Goal: Transaction & Acquisition: Download file/media

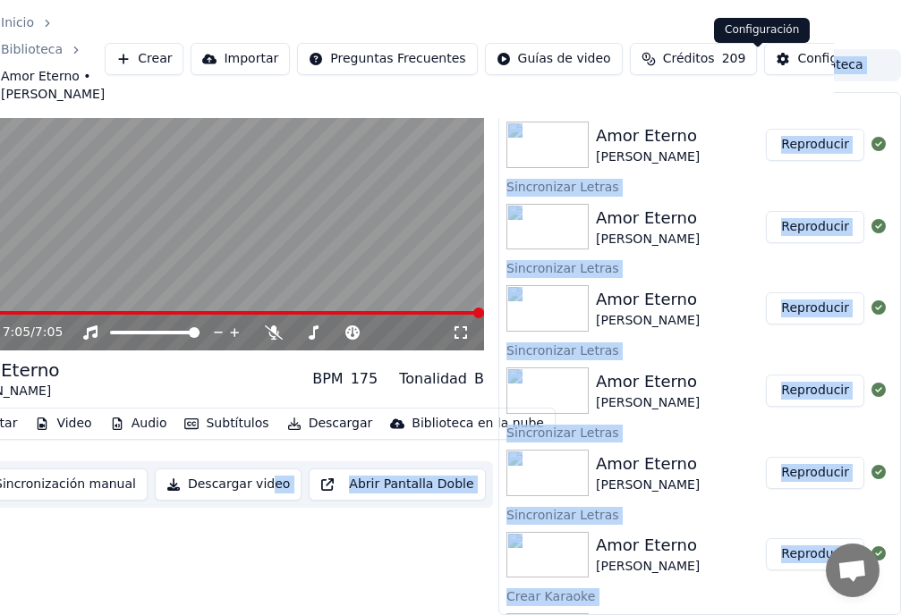
scroll to position [40, 0]
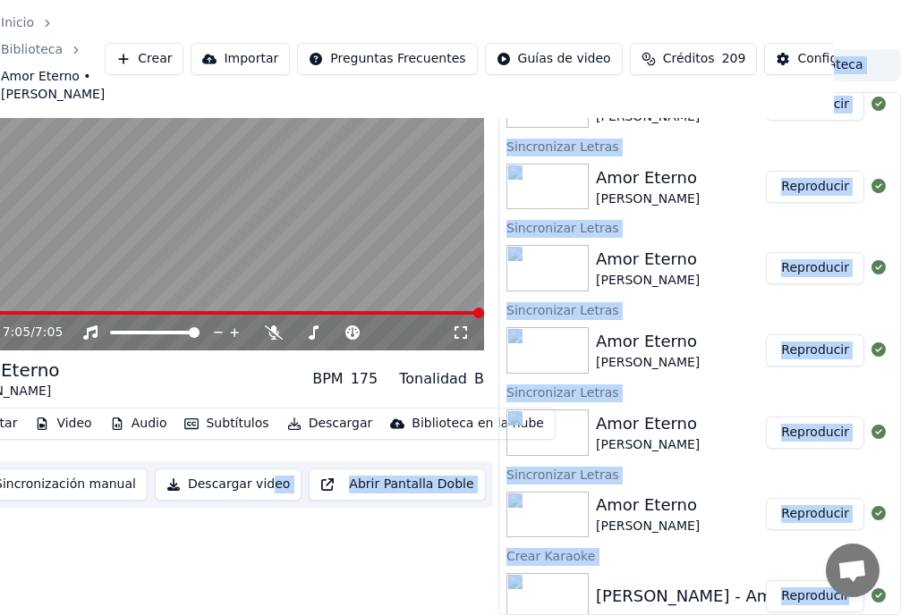
click at [700, 411] on div "Amor Eterno [PERSON_NAME]" at bounding box center [681, 432] width 170 height 43
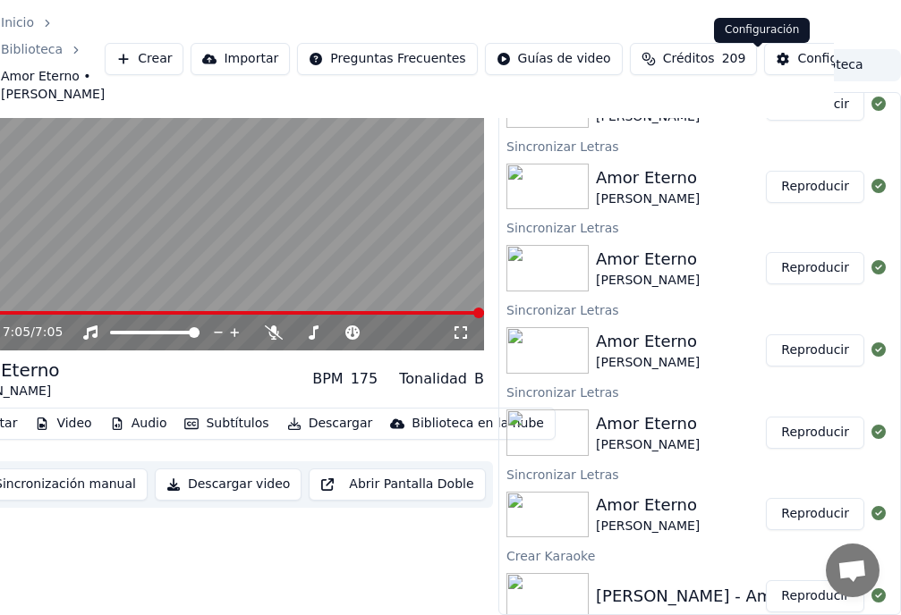
click at [797, 68] on div "Configuración" at bounding box center [840, 59] width 87 height 18
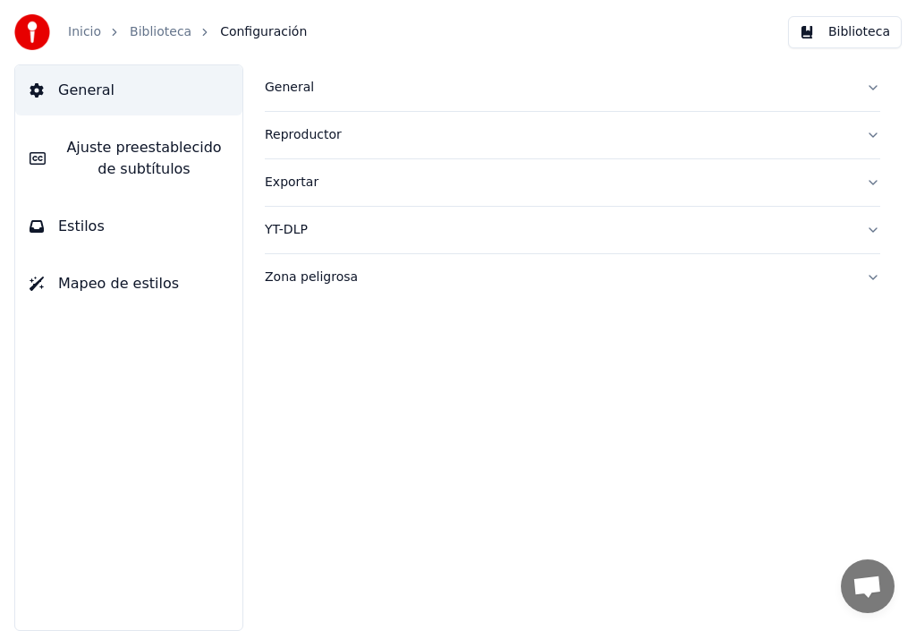
click at [146, 148] on span "Ajuste preestablecido de subtítulos" at bounding box center [144, 158] width 168 height 43
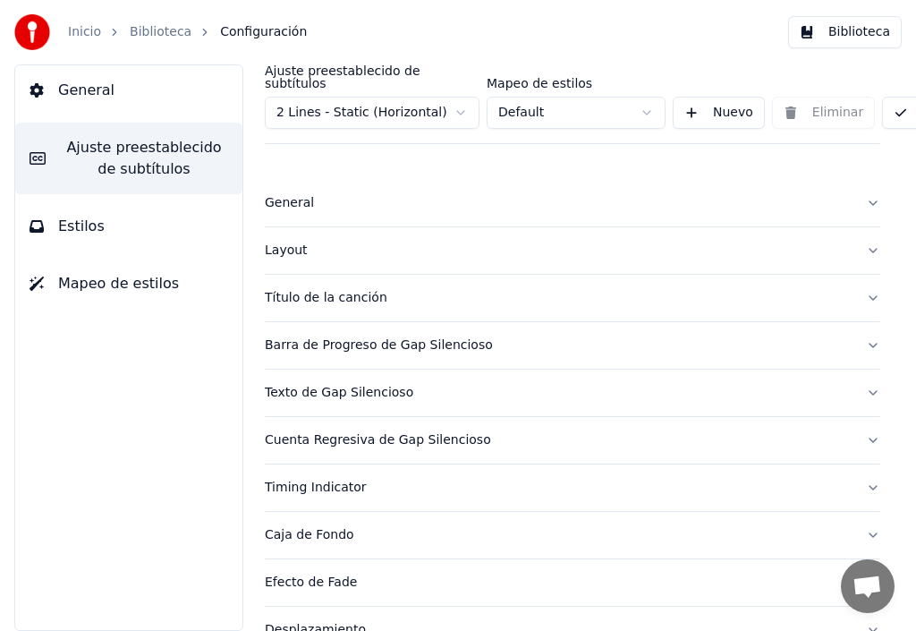
click at [363, 289] on div "Título de la canción" at bounding box center [558, 298] width 587 height 18
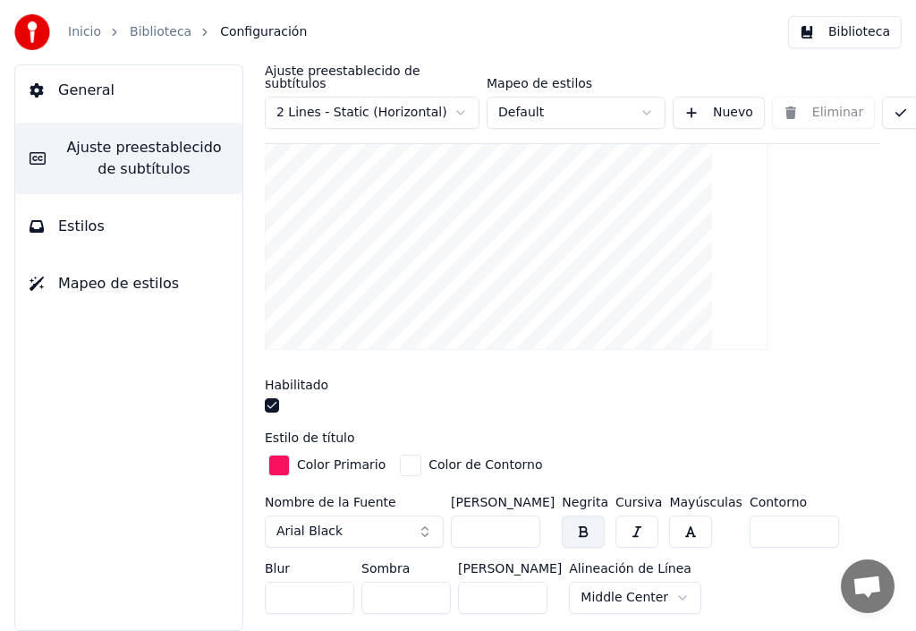
scroll to position [268, 0]
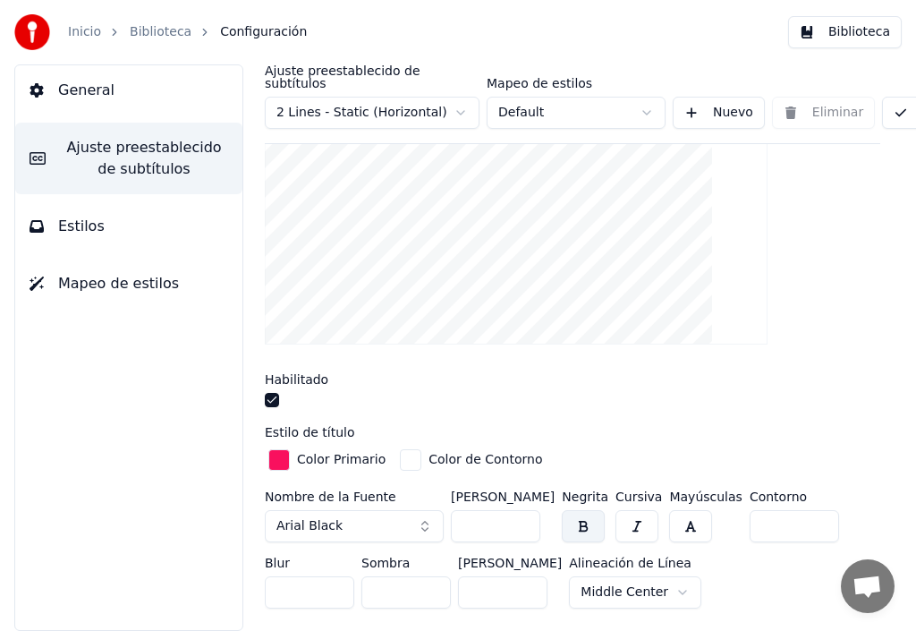
click at [273, 393] on button "button" at bounding box center [272, 400] width 14 height 14
click at [275, 373] on label "Habilitado" at bounding box center [297, 379] width 64 height 13
click at [273, 393] on button "button" at bounding box center [272, 400] width 14 height 14
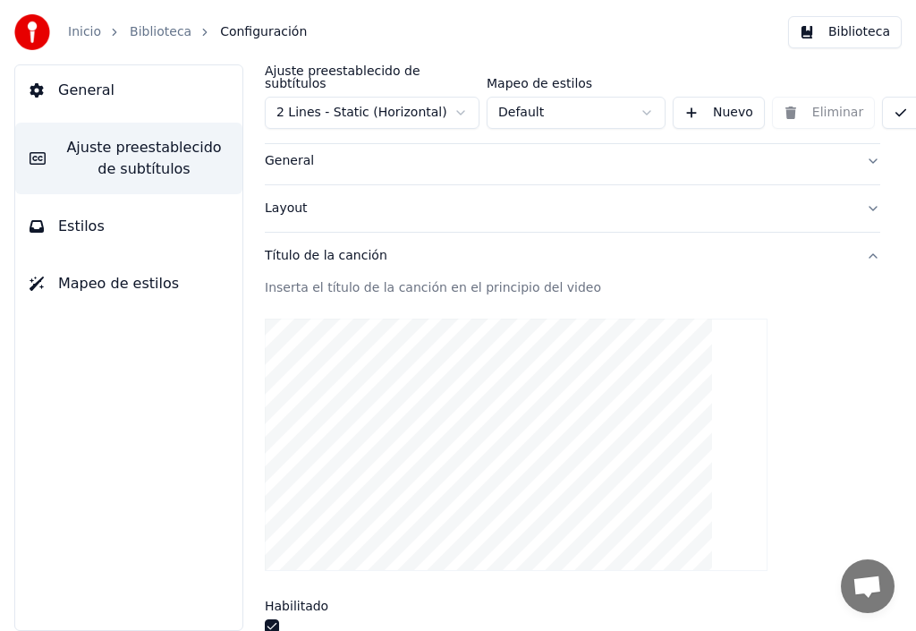
scroll to position [0, 0]
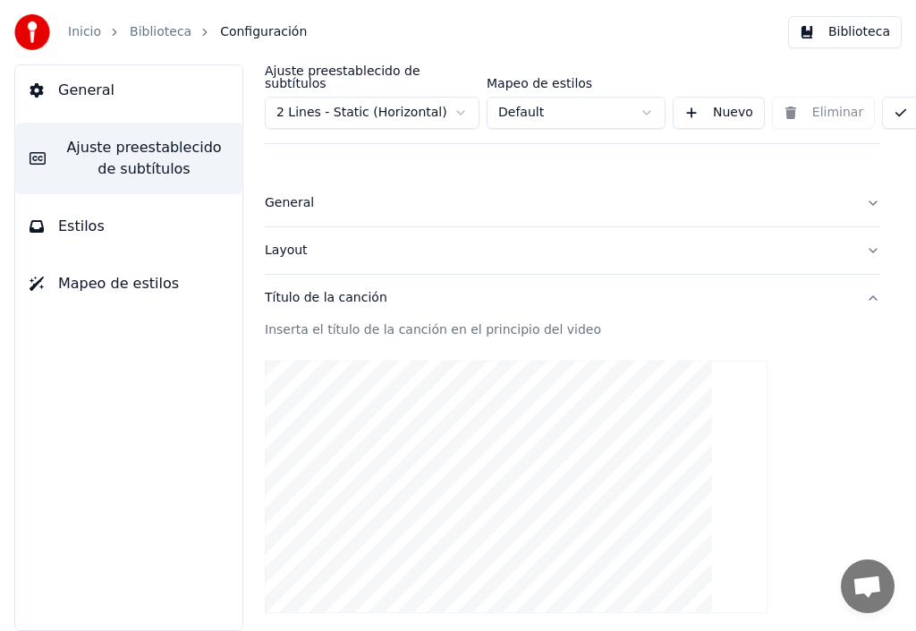
click at [154, 29] on link "Biblioteca" at bounding box center [161, 32] width 62 height 18
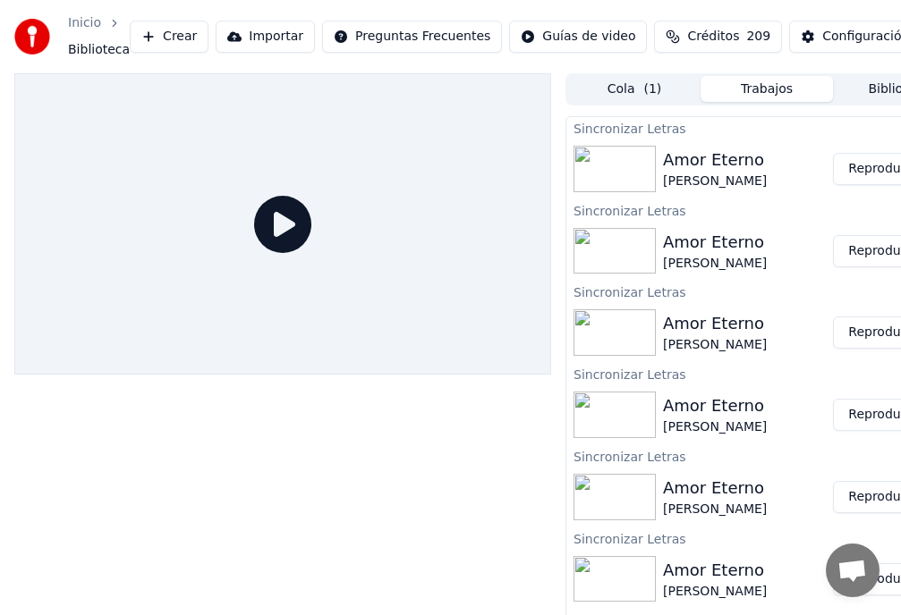
click at [852, 165] on button "Reproducir" at bounding box center [882, 169] width 98 height 32
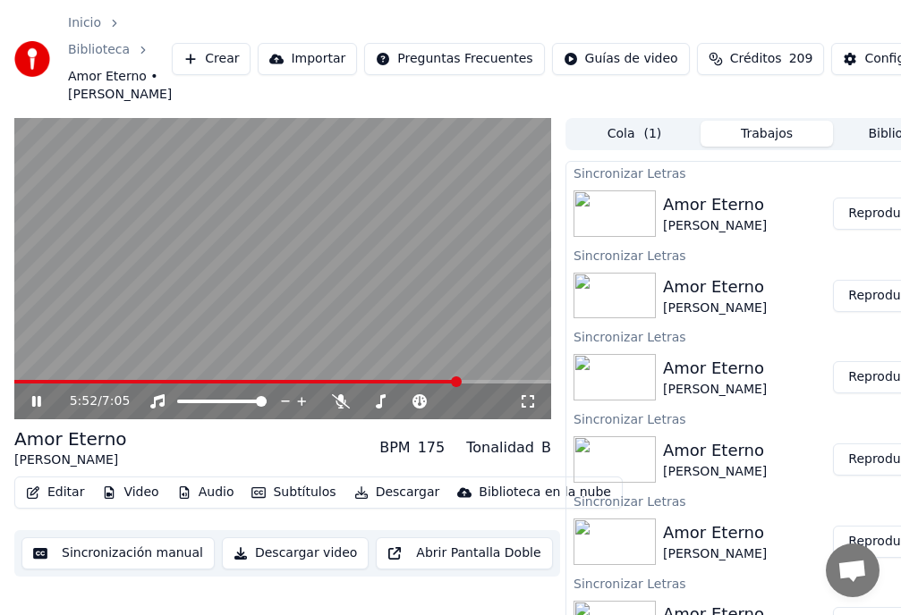
click at [864, 65] on div "Configuración" at bounding box center [907, 59] width 87 height 18
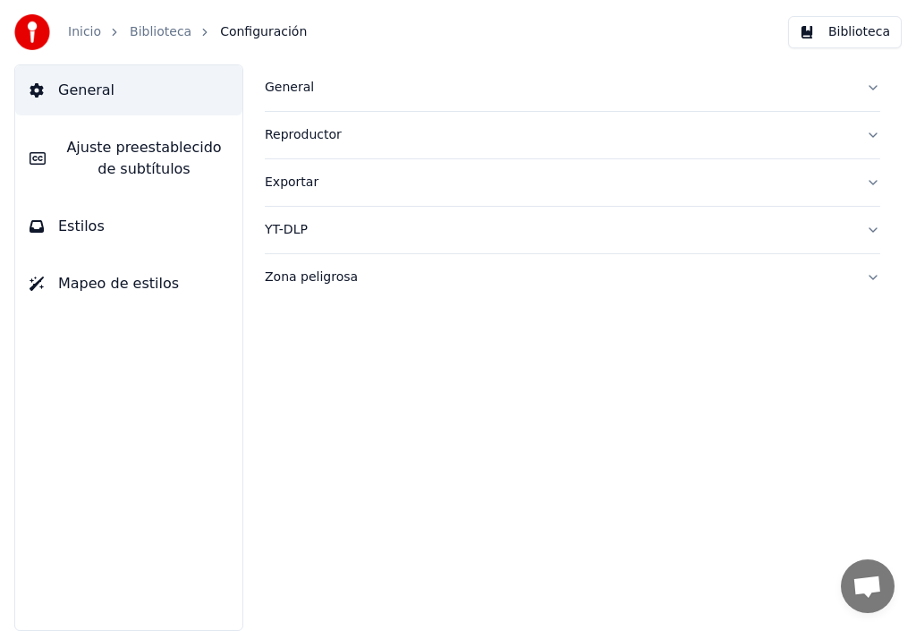
click at [145, 152] on span "Ajuste preestablecido de subtítulos" at bounding box center [144, 158] width 168 height 43
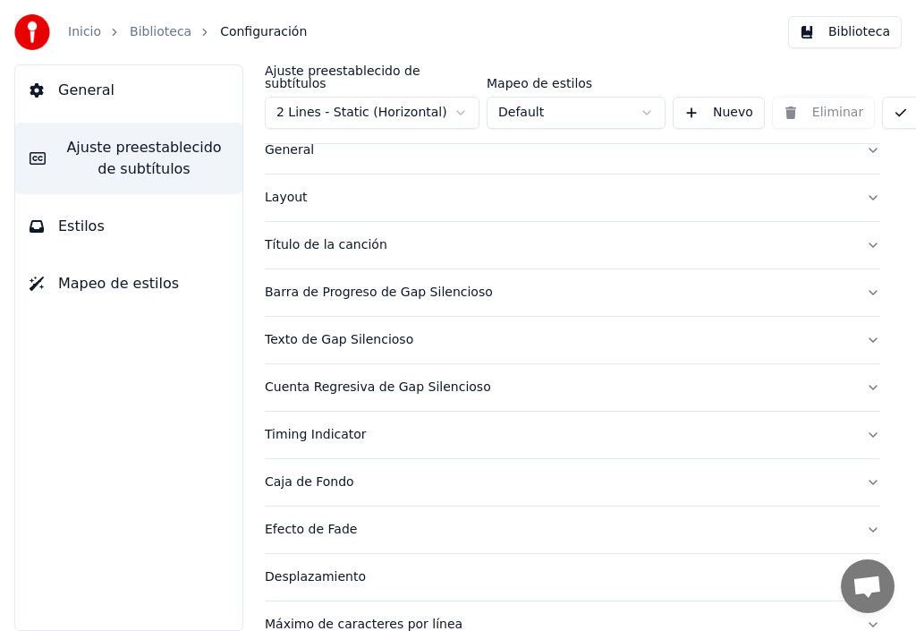
scroll to position [89, 0]
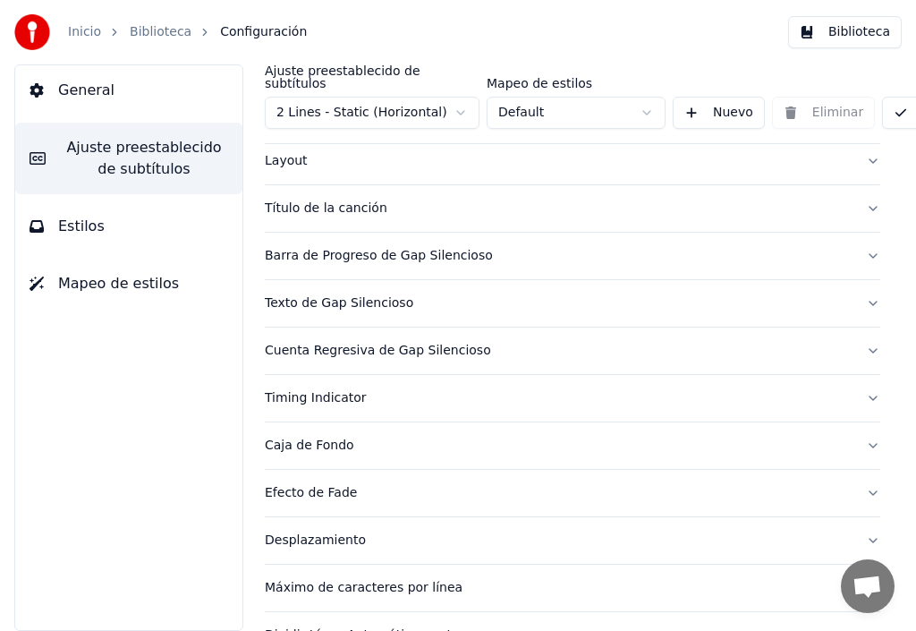
click at [345, 247] on div "Barra de Progreso de Gap Silencioso" at bounding box center [558, 256] width 587 height 18
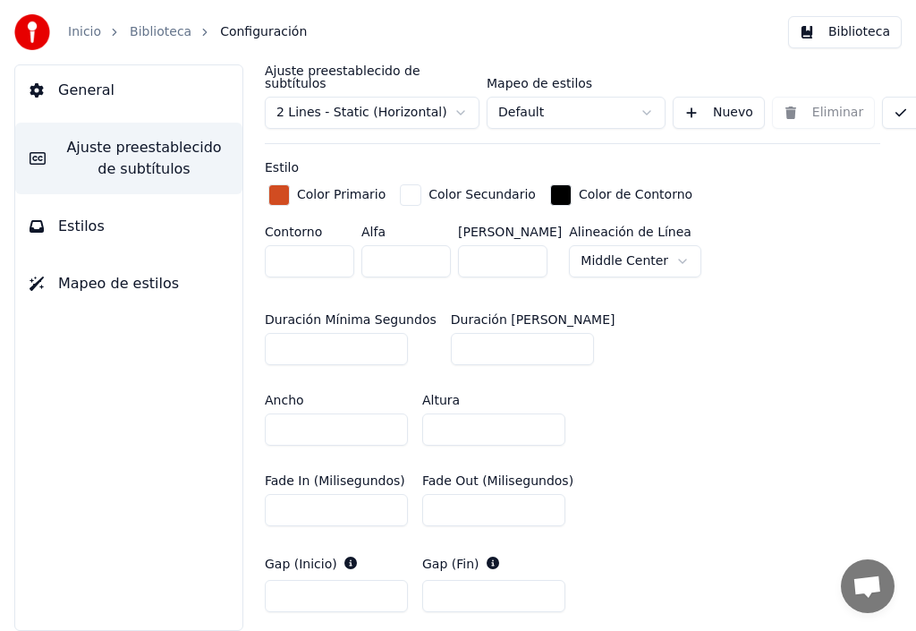
scroll to position [537, 0]
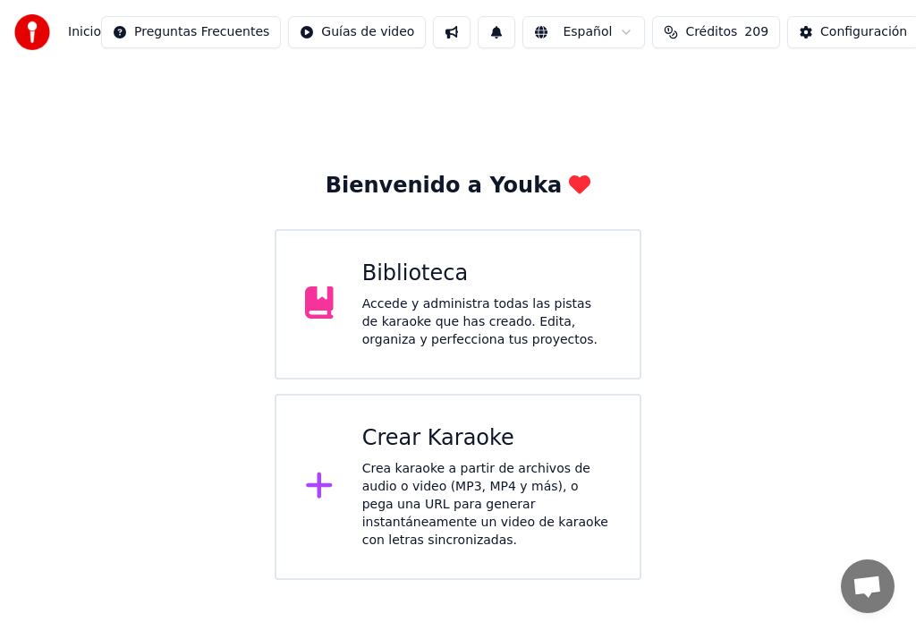
click at [456, 317] on div "Accede y administra todas las pistas de karaoke que has creado. Edita, organiza…" at bounding box center [486, 322] width 249 height 54
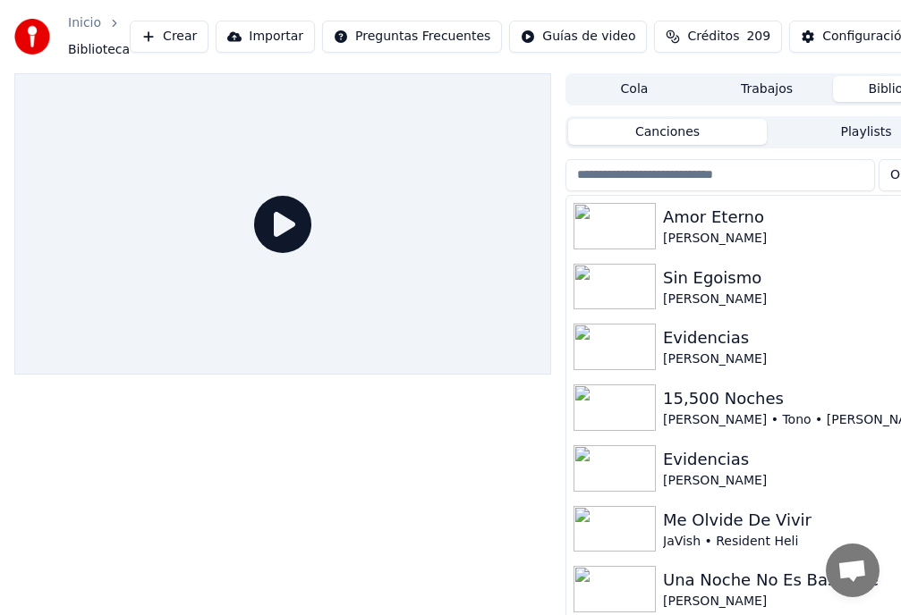
click at [755, 225] on div "Amor Eterno" at bounding box center [802, 217] width 279 height 25
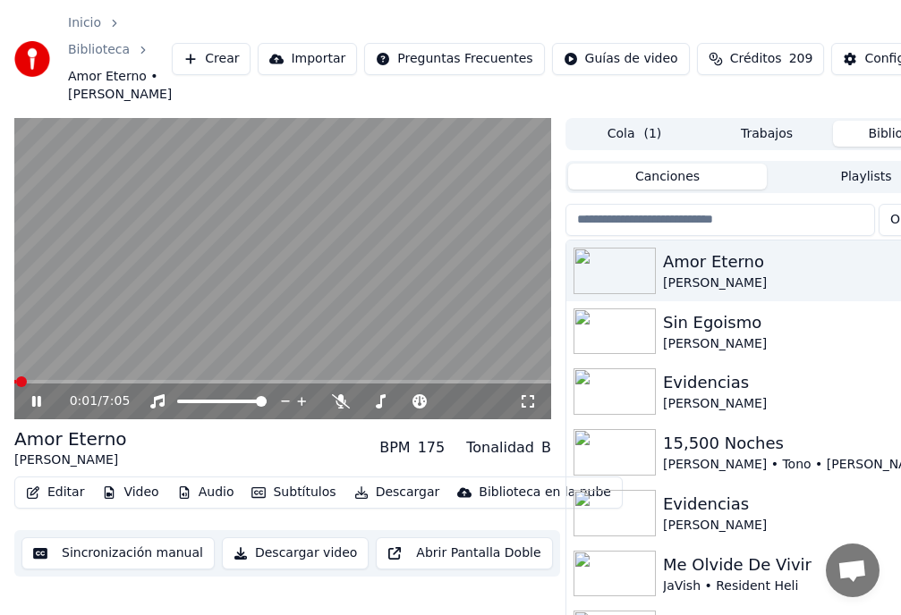
click at [39, 407] on icon at bounding box center [36, 401] width 9 height 11
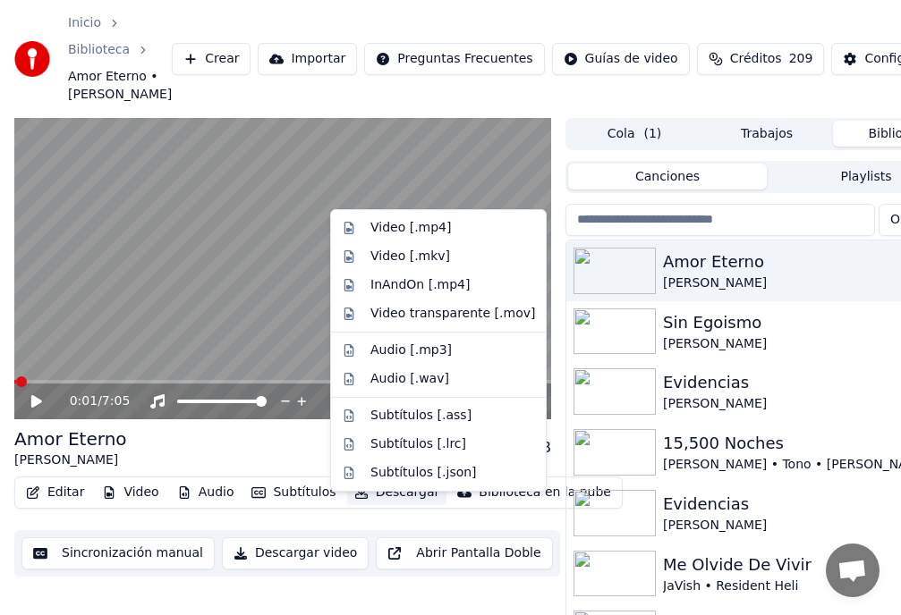
click at [390, 505] on button "Descargar" at bounding box center [397, 492] width 100 height 25
click at [406, 233] on div "Video [.mp4]" at bounding box center [410, 228] width 81 height 18
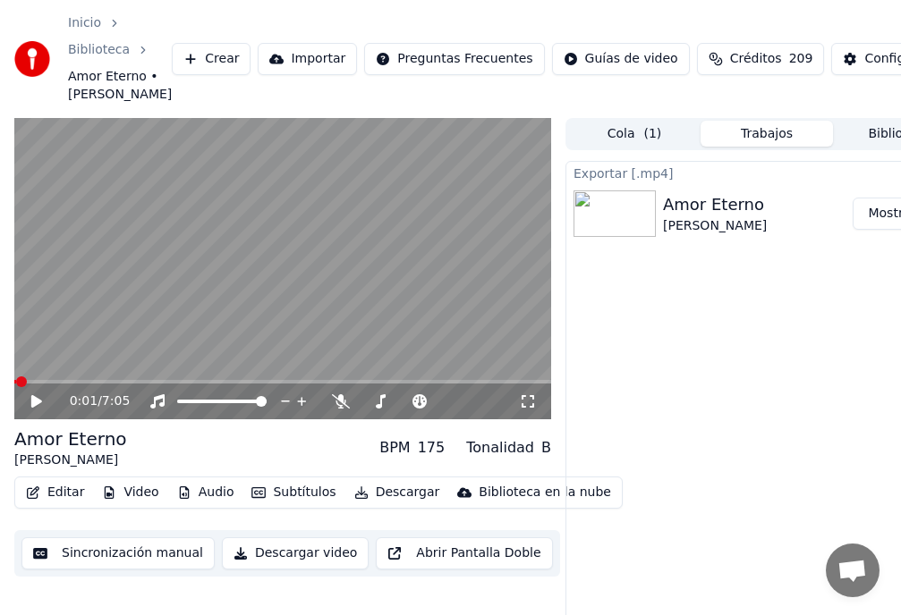
click at [889, 230] on button "Mostrar" at bounding box center [891, 214] width 79 height 32
click at [876, 377] on div "Exportar [.mp4] Amor Eterno Rocio Durcal Mostrar" at bounding box center [766, 422] width 403 height 523
